Goal: Information Seeking & Learning: Learn about a topic

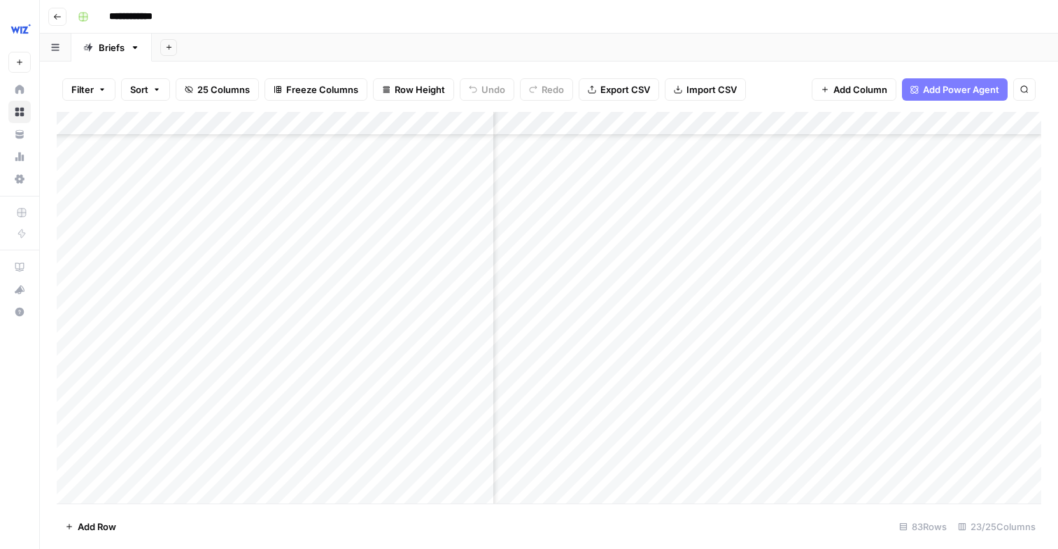
scroll to position [0, 1505]
click at [257, 123] on div "Add Column" at bounding box center [549, 308] width 984 height 392
click at [520, 48] on div "Add Sheet" at bounding box center [605, 48] width 906 height 28
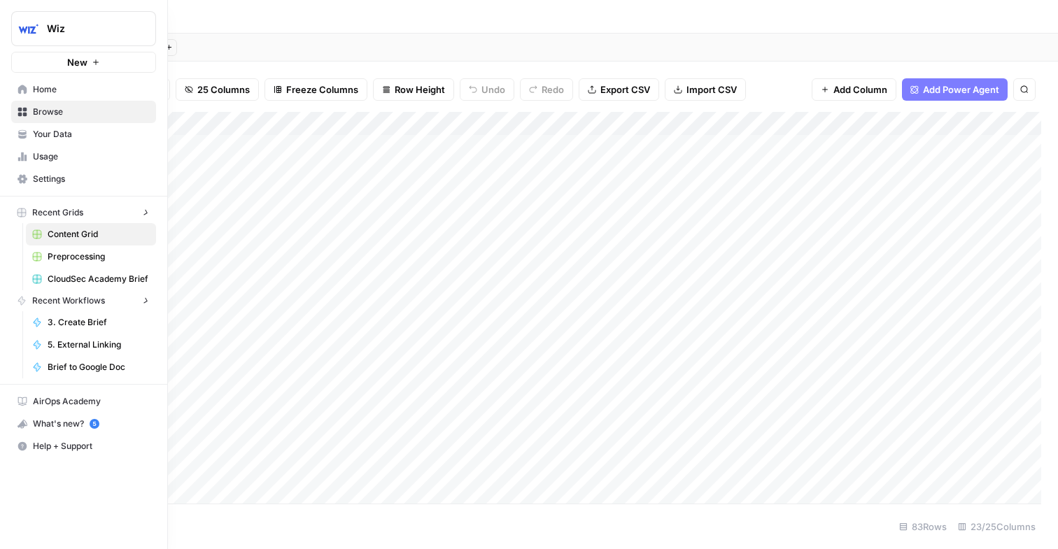
click at [18, 90] on icon at bounding box center [22, 89] width 9 height 9
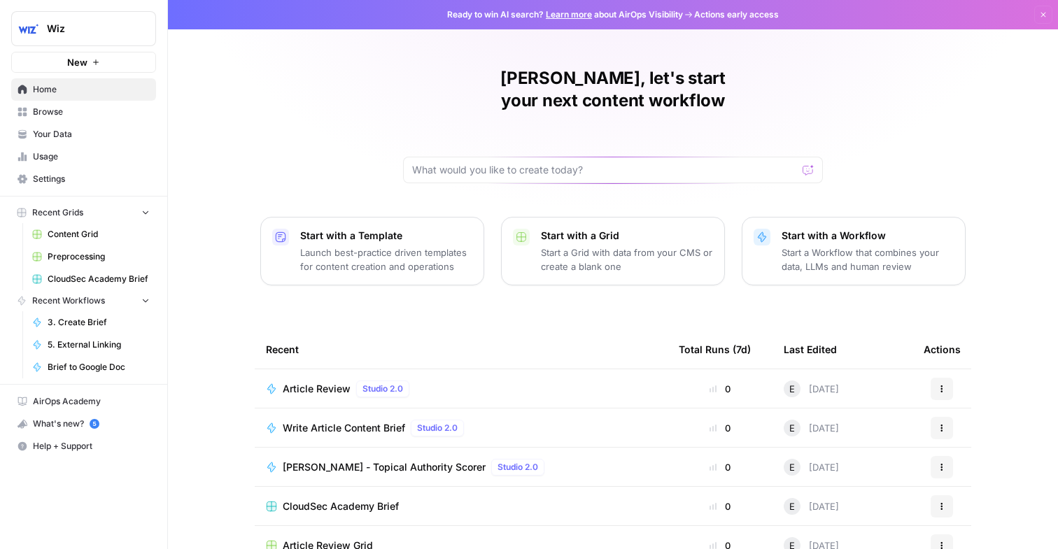
click at [52, 141] on link "Your Data" at bounding box center [83, 134] width 145 height 22
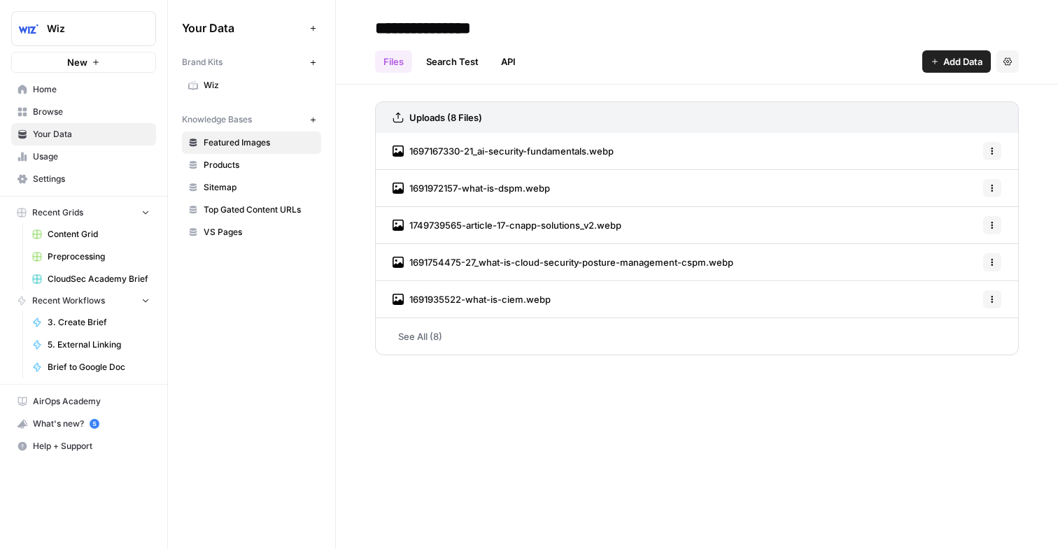
click at [48, 162] on span "Usage" at bounding box center [91, 156] width 117 height 13
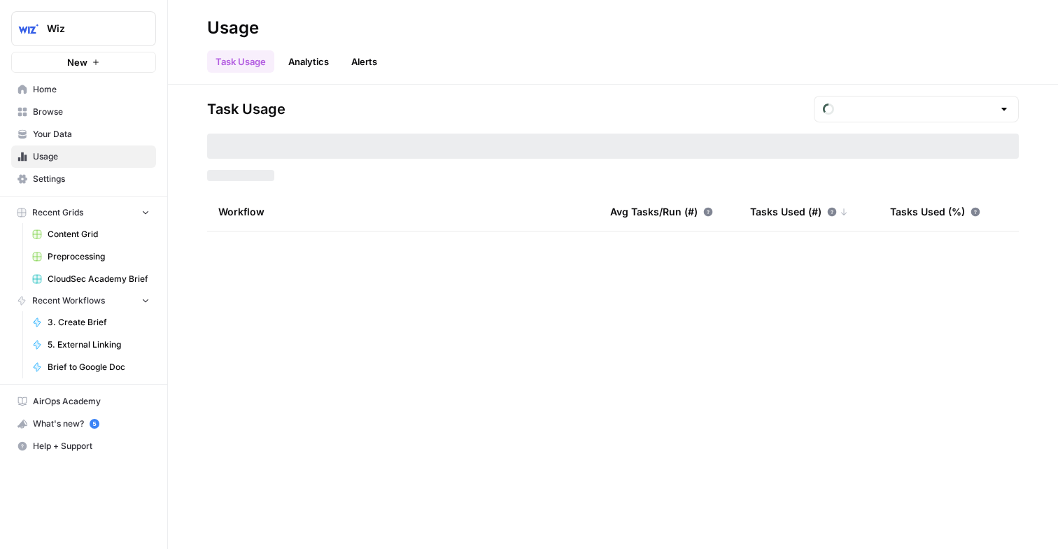
type input "August Tasks"
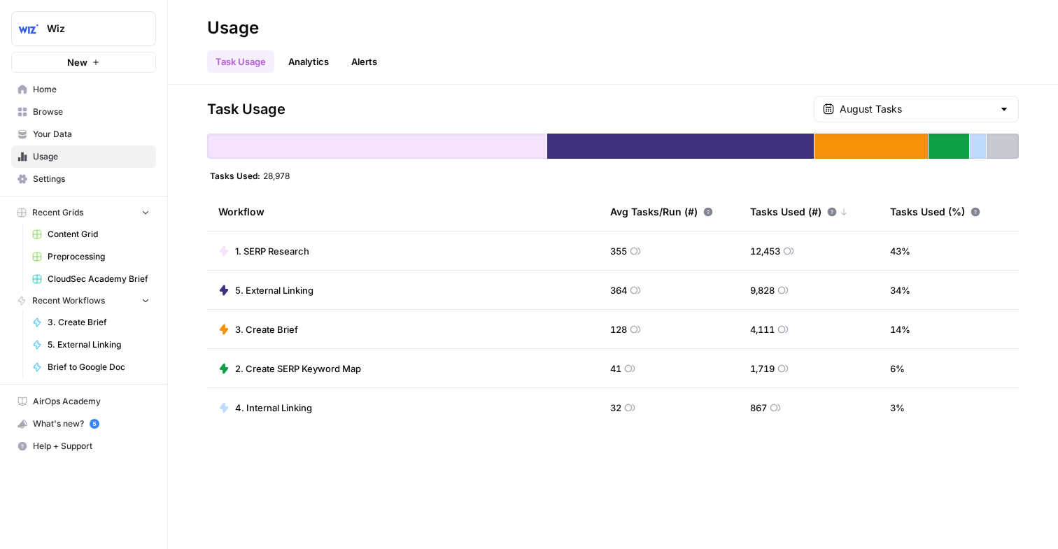
click at [83, 134] on span "Your Data" at bounding box center [91, 134] width 117 height 13
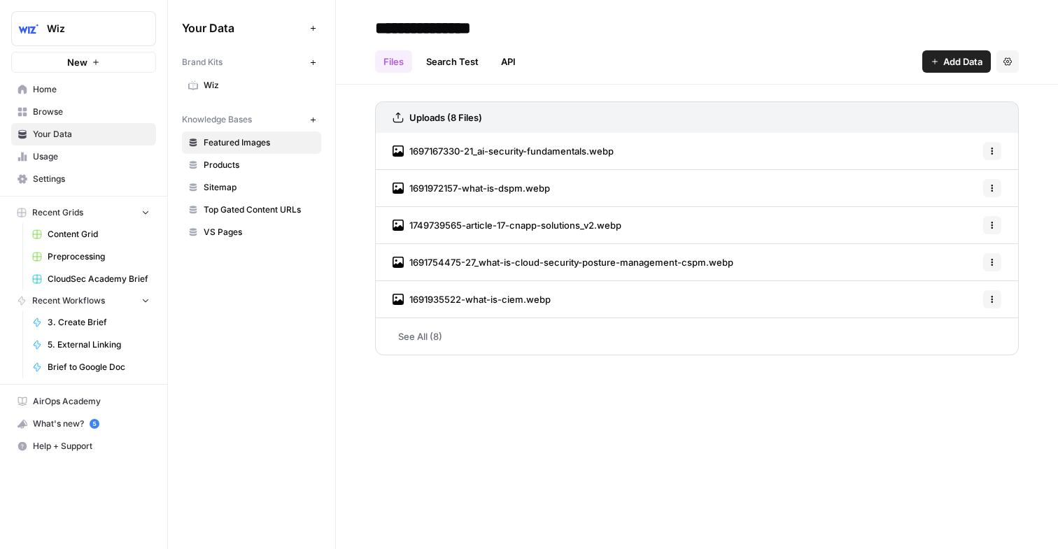
click at [220, 185] on span "Sitemap" at bounding box center [259, 187] width 111 height 13
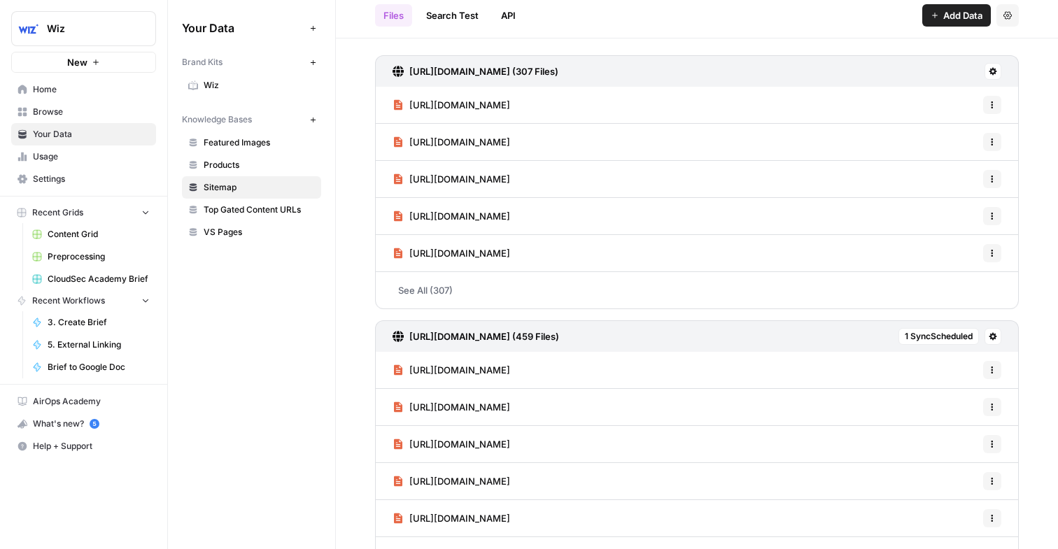
scroll to position [3, 0]
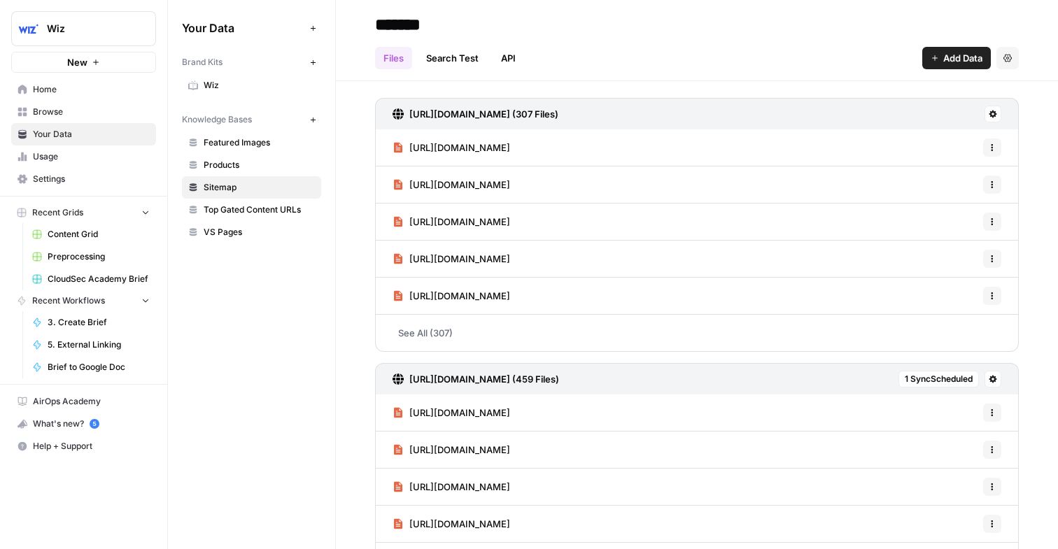
click at [549, 334] on link "See All (307)" at bounding box center [697, 333] width 644 height 36
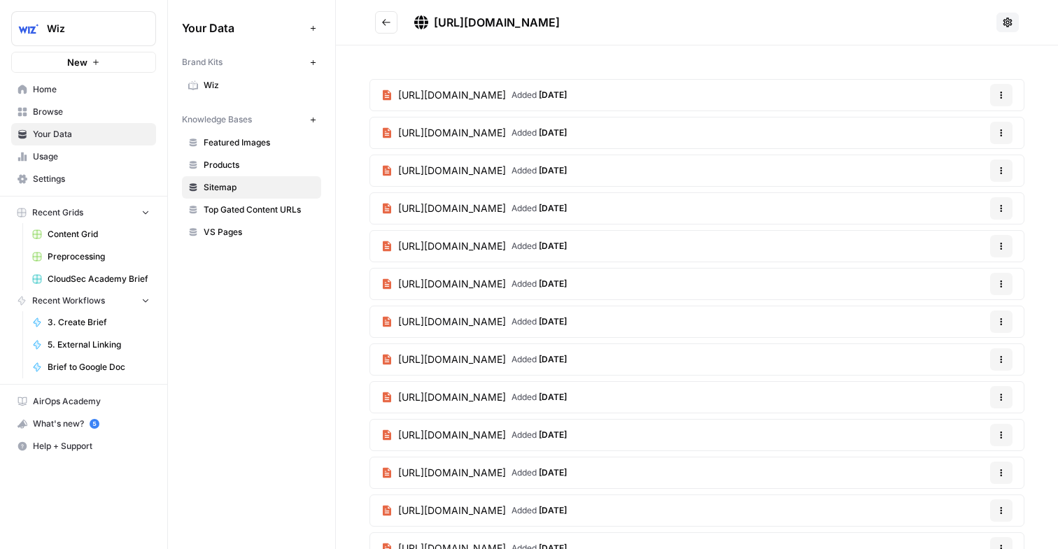
click at [578, 206] on link "[URL][DOMAIN_NAME] Added [DATE]" at bounding box center [474, 208] width 208 height 31
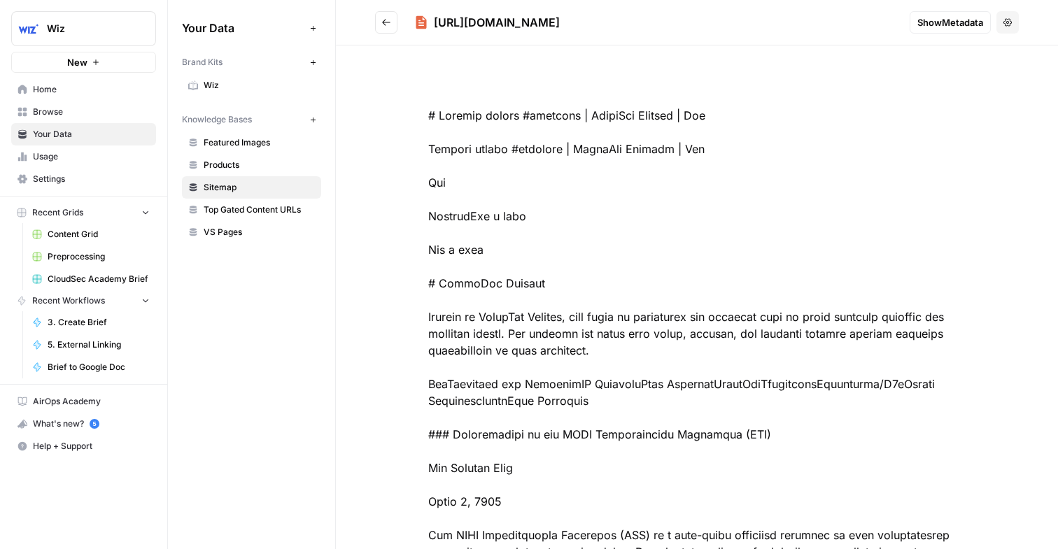
click at [390, 27] on button "Go back" at bounding box center [386, 22] width 22 height 22
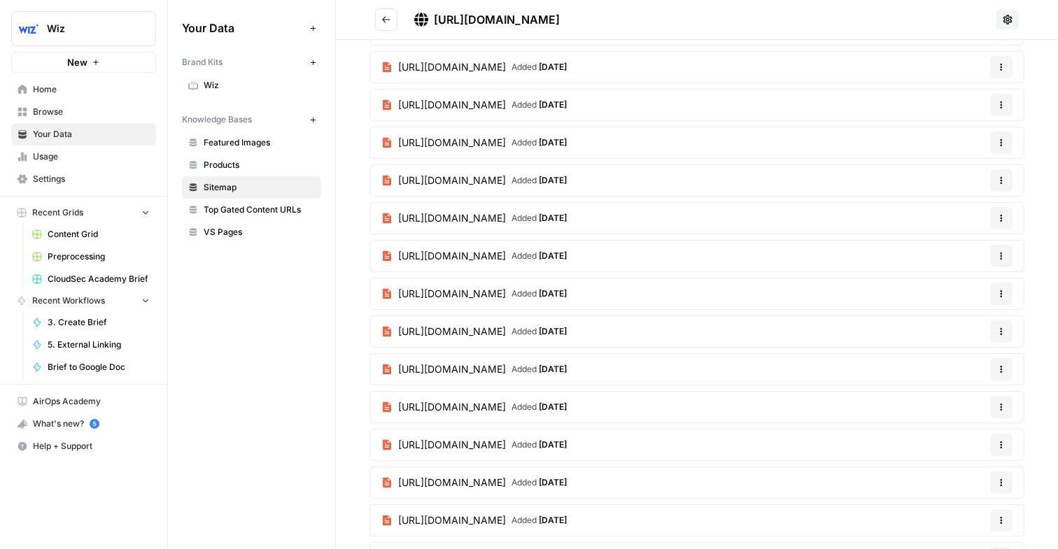
scroll to position [3539, 0]
